Goal: Task Accomplishment & Management: Manage account settings

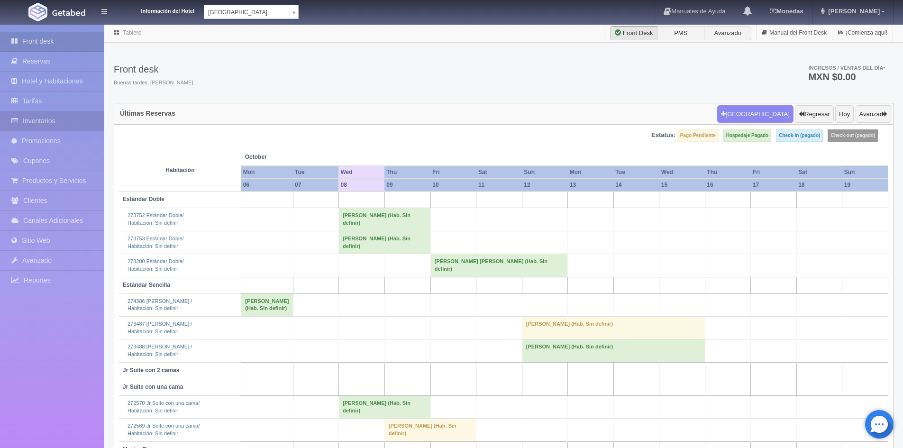
click at [40, 114] on link "Inventarios" at bounding box center [52, 120] width 104 height 19
click at [40, 61] on link "Reservas" at bounding box center [52, 61] width 104 height 19
click at [27, 121] on link "Inventarios" at bounding box center [52, 120] width 104 height 19
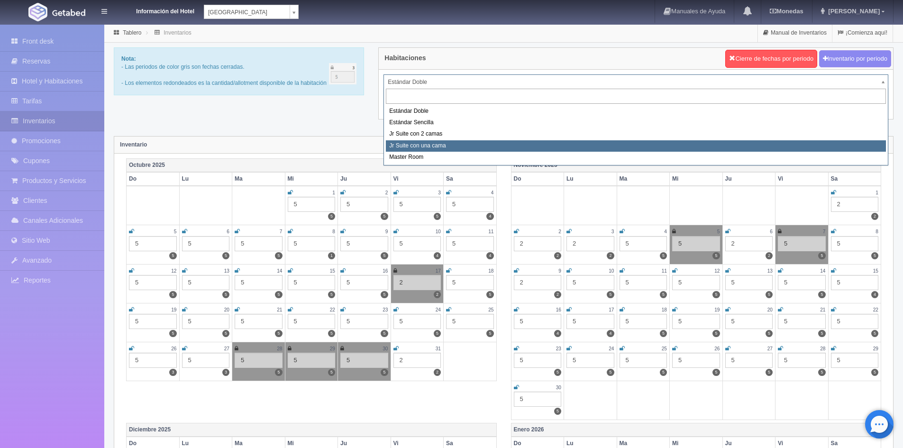
select select "490"
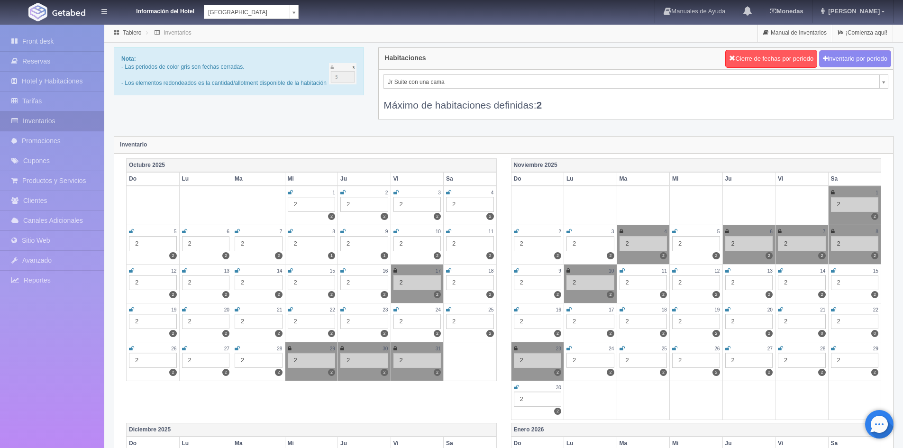
click at [292, 230] on icon at bounding box center [290, 231] width 5 height 6
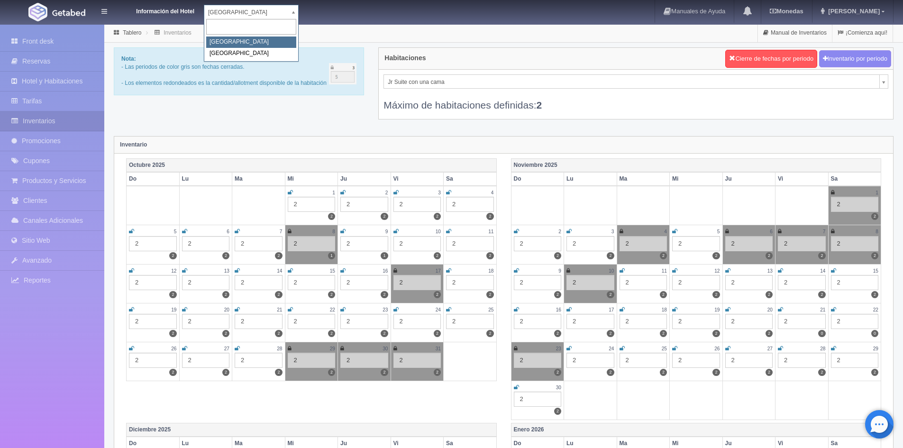
select select "375"
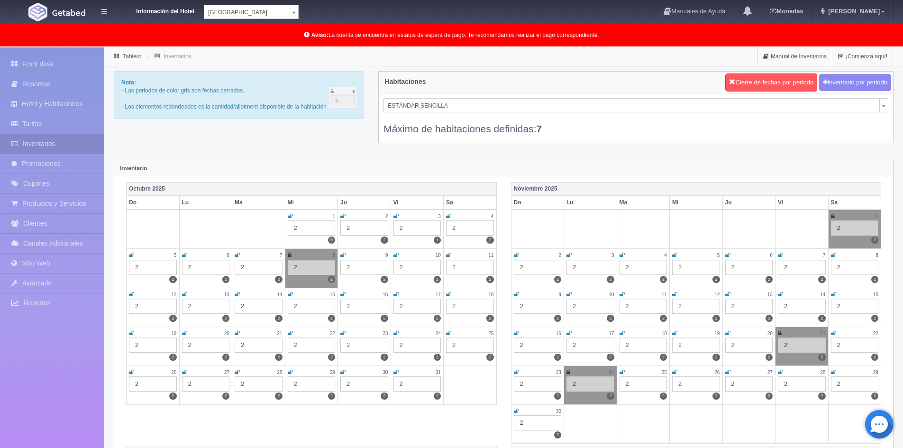
scroll to position [24, 0]
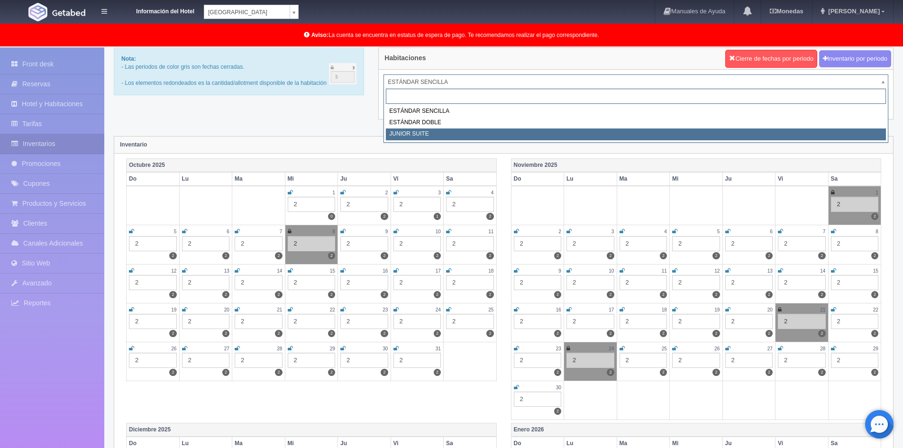
drag, startPoint x: 408, startPoint y: 131, endPoint x: 393, endPoint y: 139, distance: 17.2
select select "752"
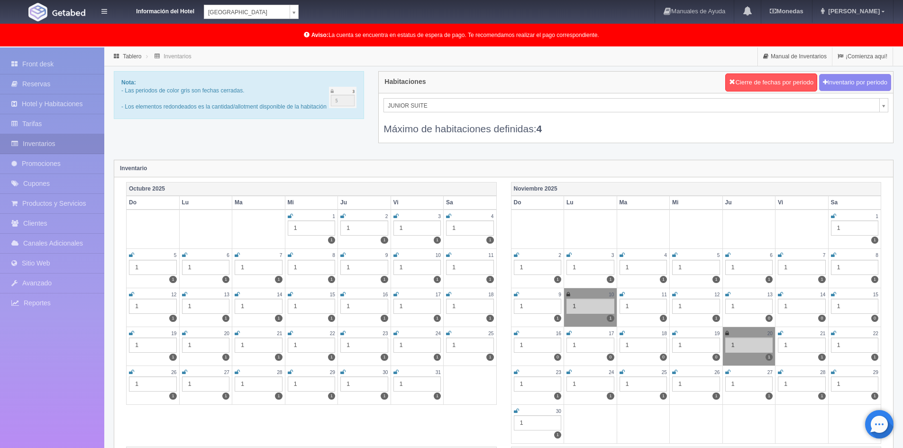
click at [288, 257] on icon at bounding box center [290, 255] width 5 height 6
